Goal: Use online tool/utility: Utilize a website feature to perform a specific function

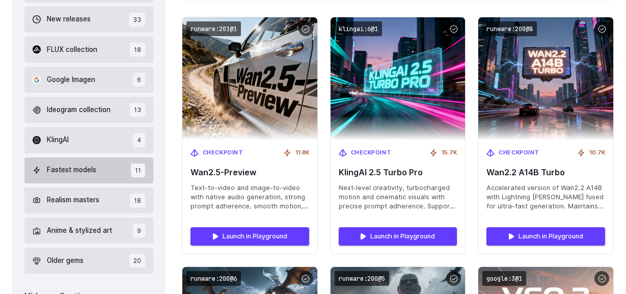
scroll to position [376, 0]
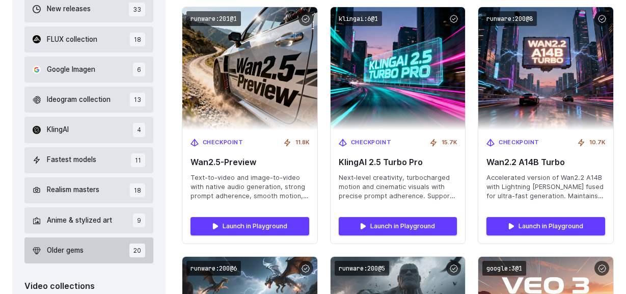
click at [100, 238] on button "Older gems 20" at bounding box center [88, 251] width 129 height 26
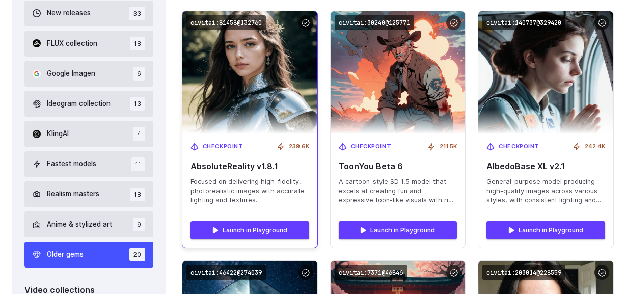
scroll to position [515, 0]
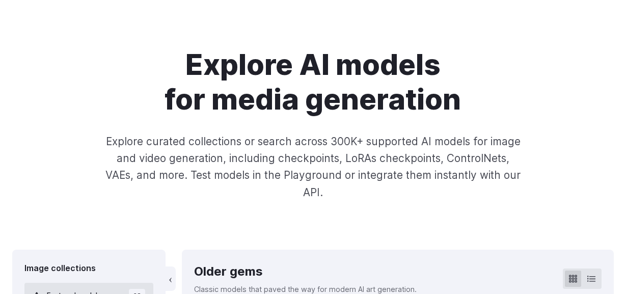
scroll to position [0, 0]
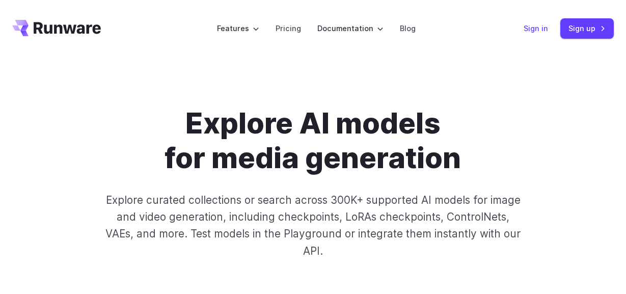
click at [542, 25] on link "Sign in" at bounding box center [536, 28] width 24 height 12
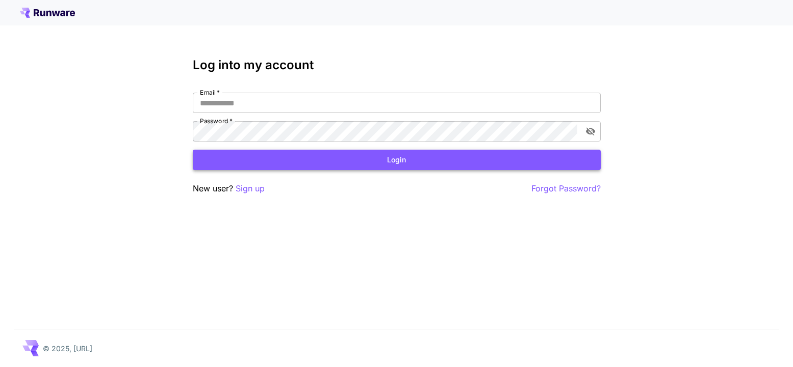
type input "**********"
click at [275, 164] on button "Login" at bounding box center [397, 160] width 408 height 21
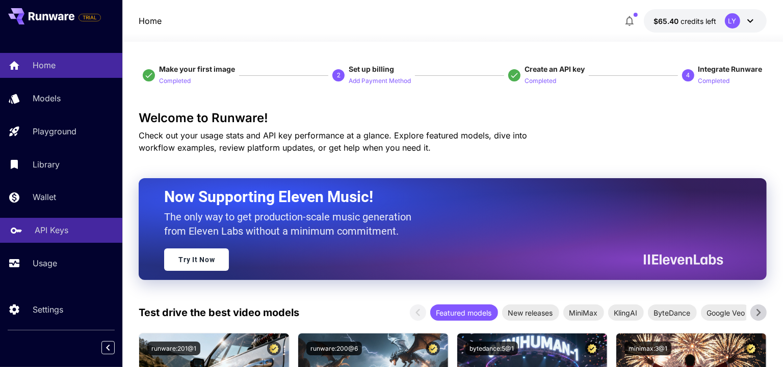
click at [49, 233] on p "API Keys" at bounding box center [52, 230] width 34 height 12
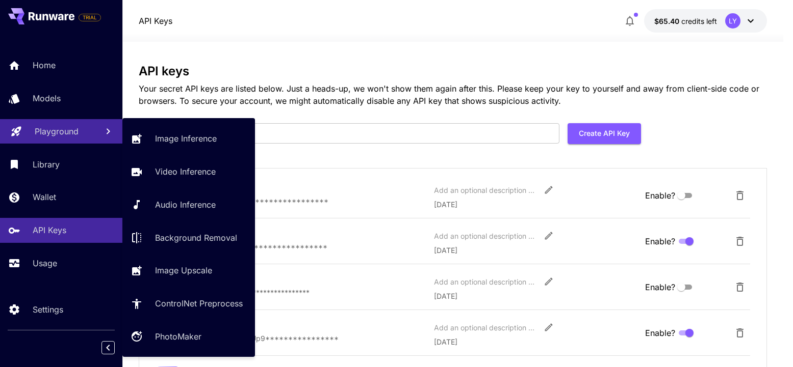
click at [69, 128] on p "Playground" at bounding box center [57, 131] width 44 height 12
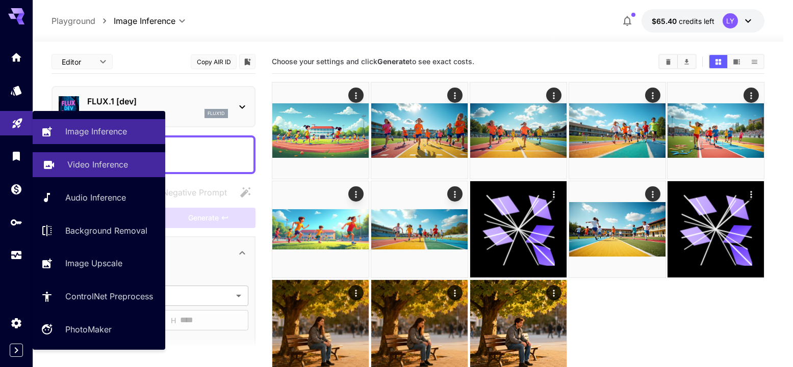
click at [94, 174] on link "Video Inference" at bounding box center [99, 164] width 133 height 25
type input "**********"
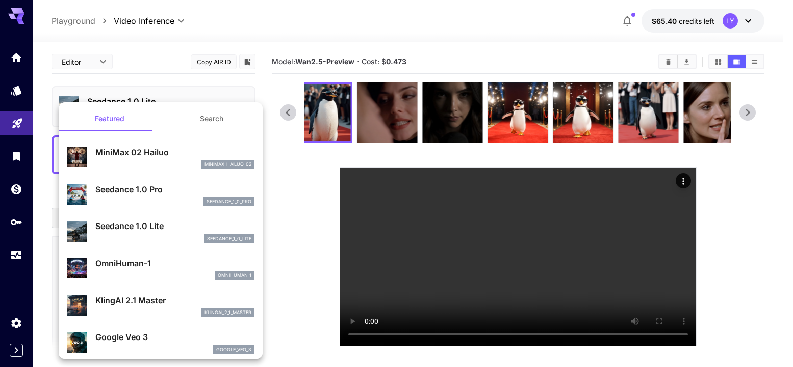
click at [33, 68] on div at bounding box center [396, 183] width 793 height 367
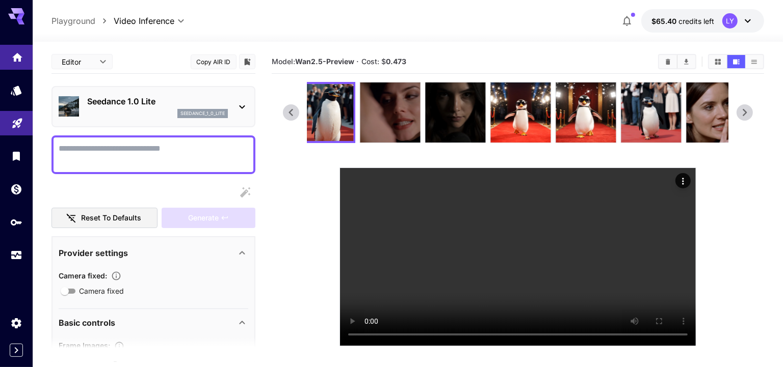
click at [16, 67] on link at bounding box center [16, 57] width 33 height 25
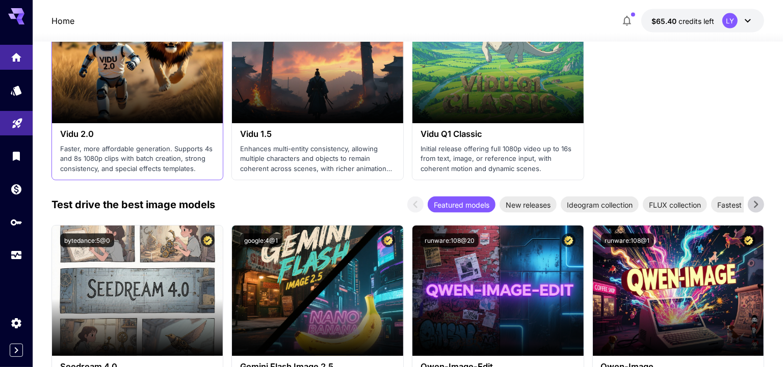
scroll to position [1416, 0]
